Goal: Information Seeking & Learning: Learn about a topic

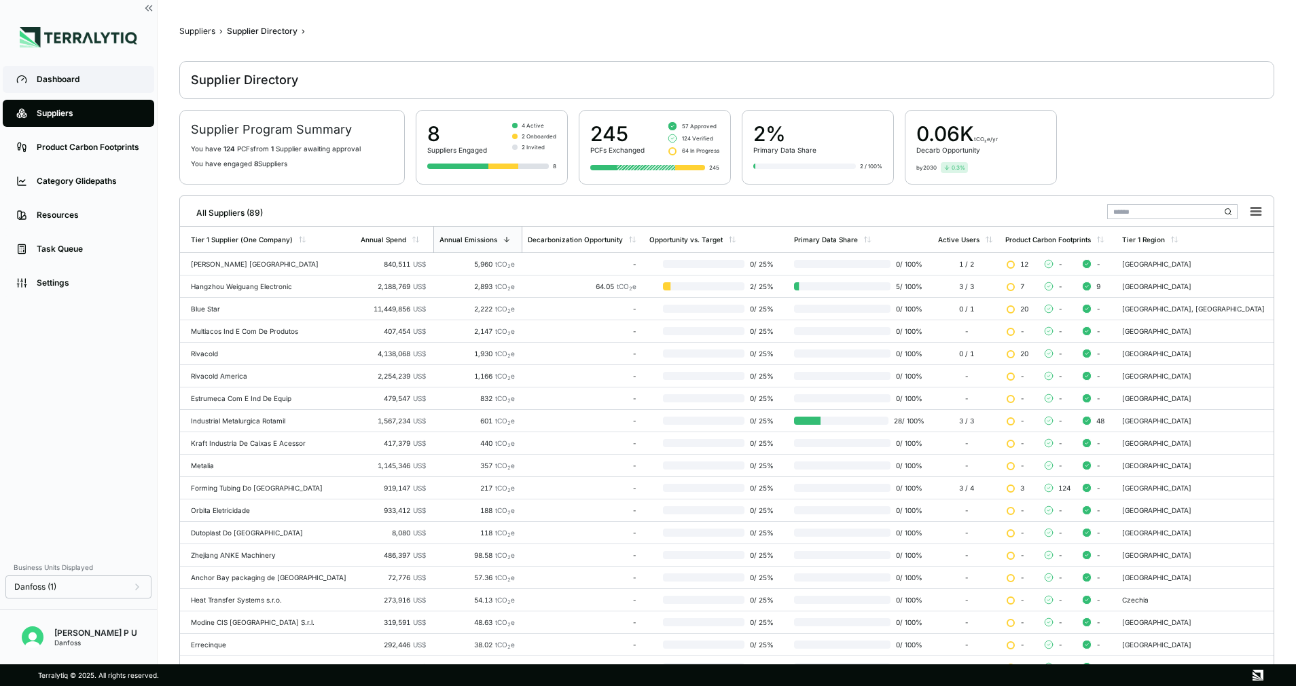
click at [82, 81] on div "Dashboard" at bounding box center [89, 79] width 104 height 11
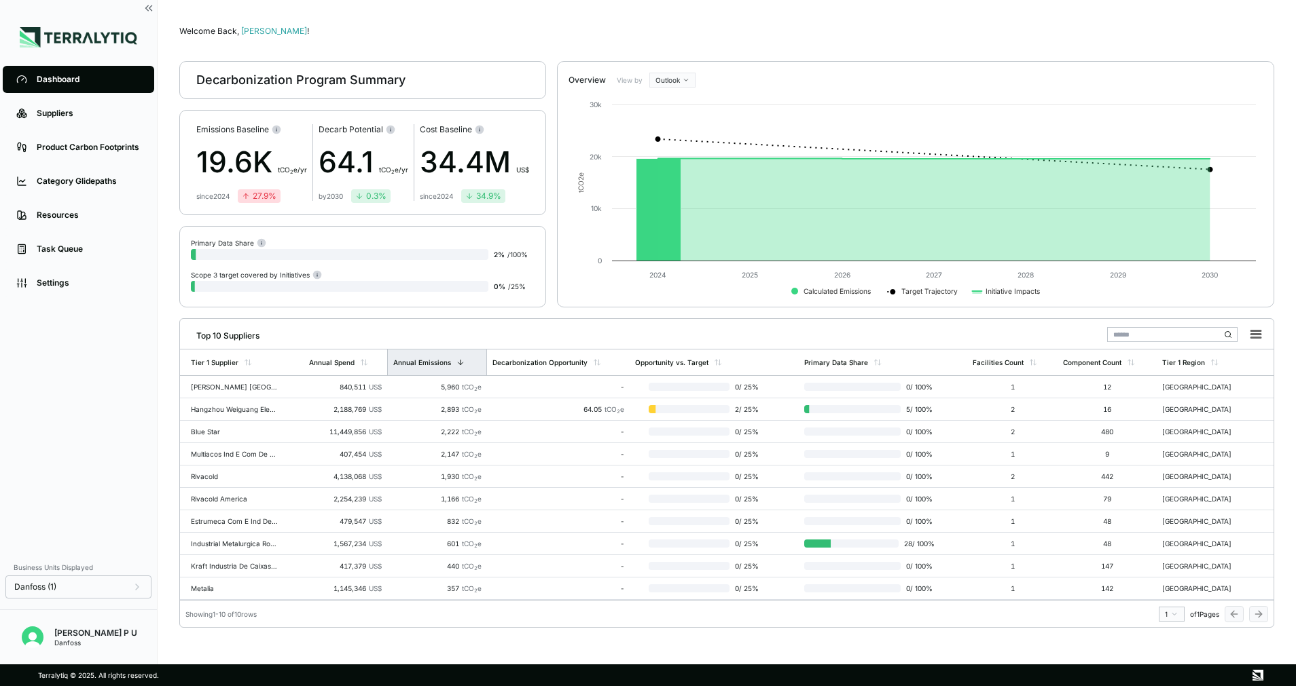
click at [424, 365] on div "Annual Emissions" at bounding box center [422, 363] width 58 height 8
click at [424, 365] on div "Annual Emissions" at bounding box center [421, 363] width 58 height 8
click at [424, 365] on div "Annual Emissions" at bounding box center [422, 363] width 58 height 8
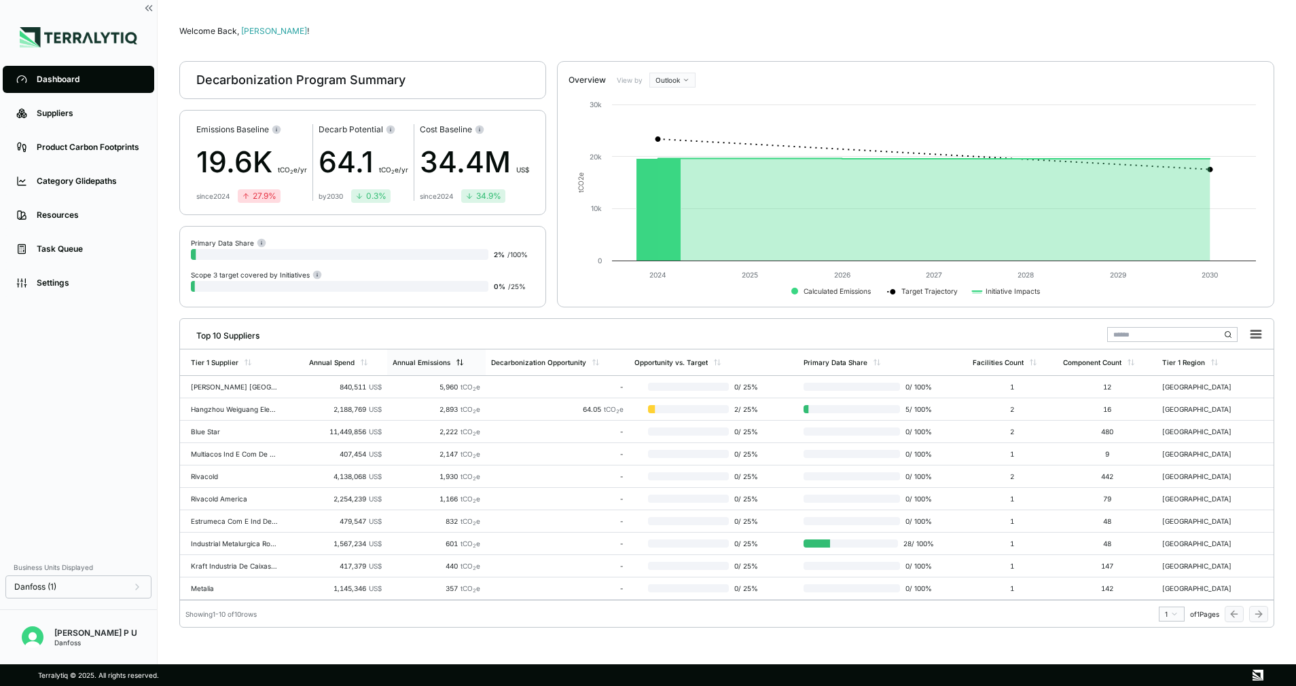
click at [424, 365] on div "Annual Emissions" at bounding box center [421, 363] width 58 height 8
